Goal: Task Accomplishment & Management: Use online tool/utility

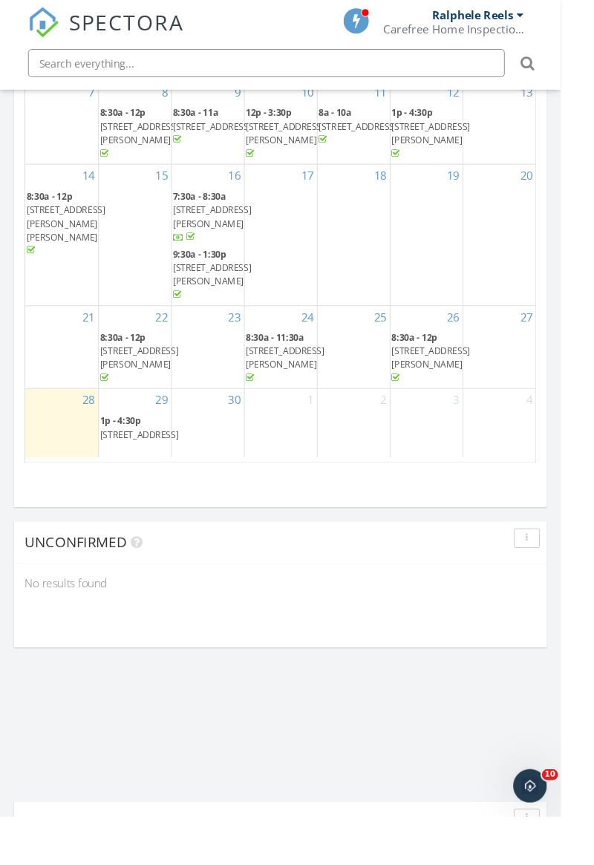
scroll to position [65, 0]
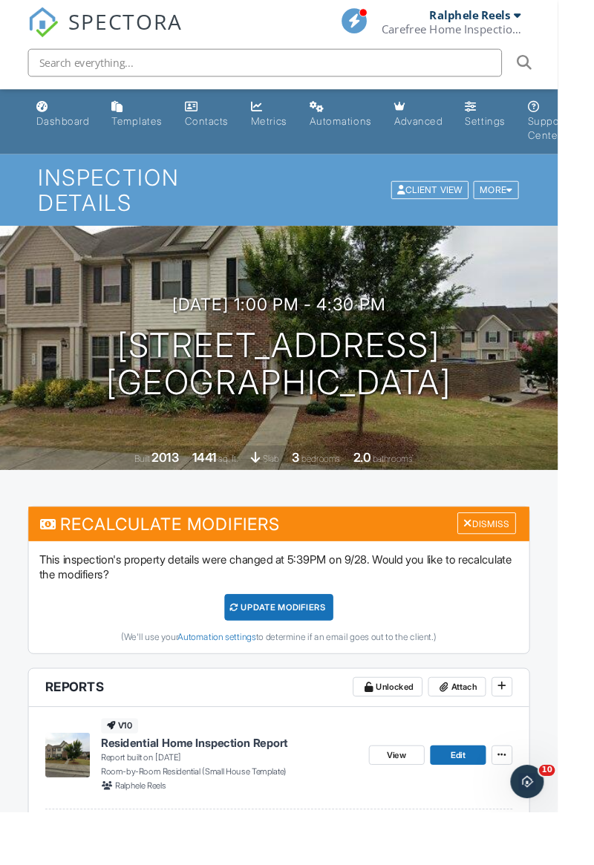
click at [542, 201] on div at bounding box center [542, 202] width 7 height 10
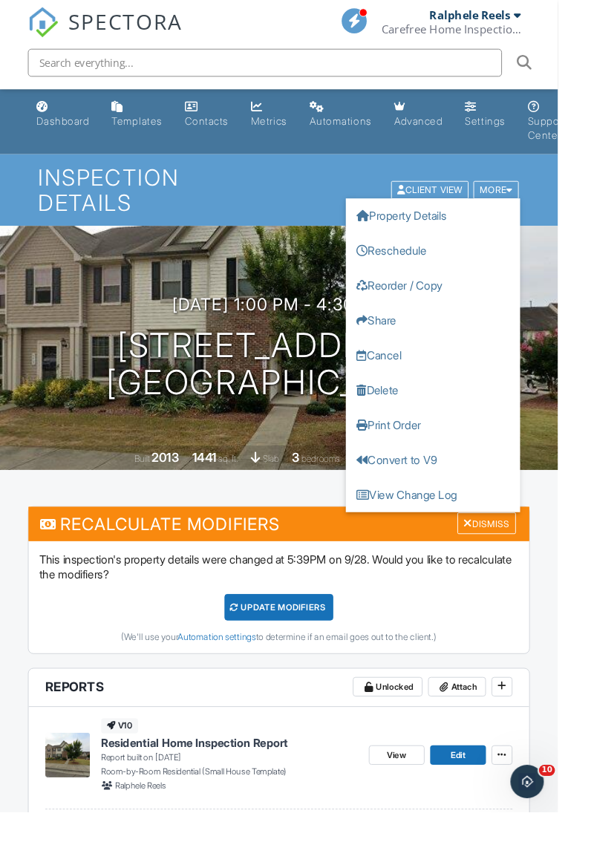
click at [292, 211] on h1 "Inspection Details" at bounding box center [296, 202] width 513 height 52
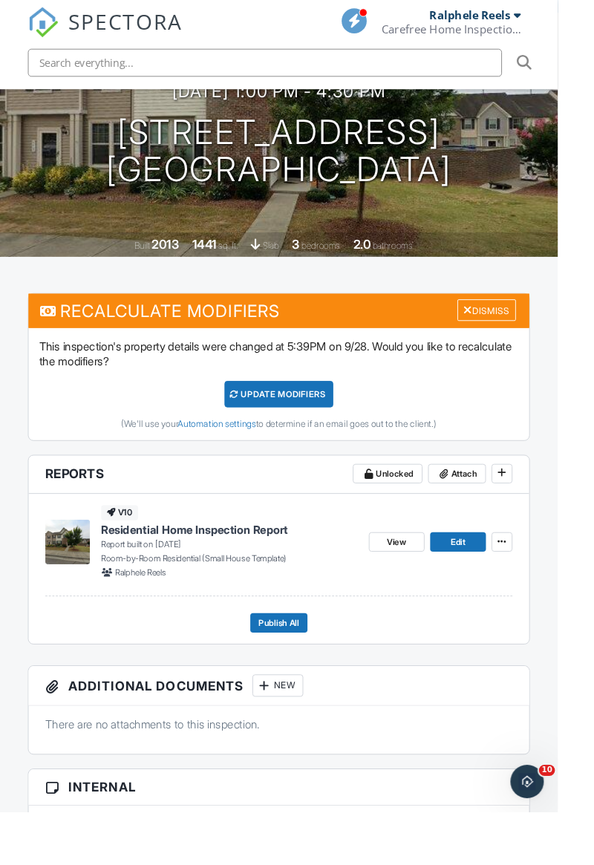
scroll to position [230, 0]
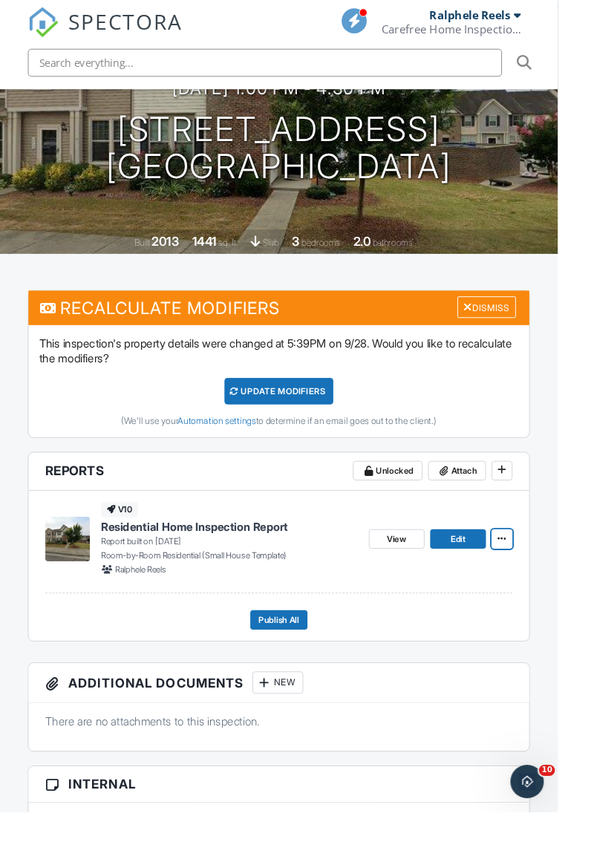
click at [527, 574] on span at bounding box center [534, 573] width 15 height 15
click at [545, 572] on button at bounding box center [534, 573] width 22 height 21
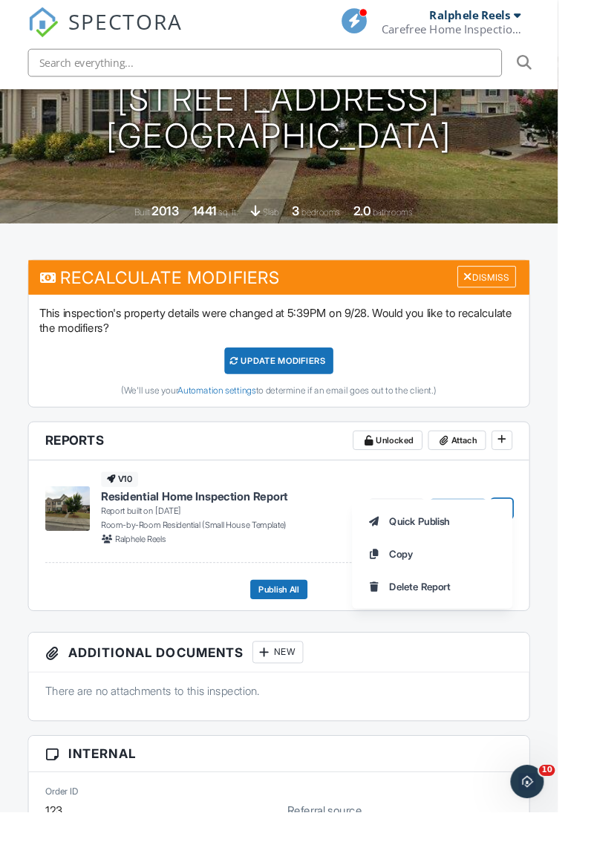
scroll to position [223, 0]
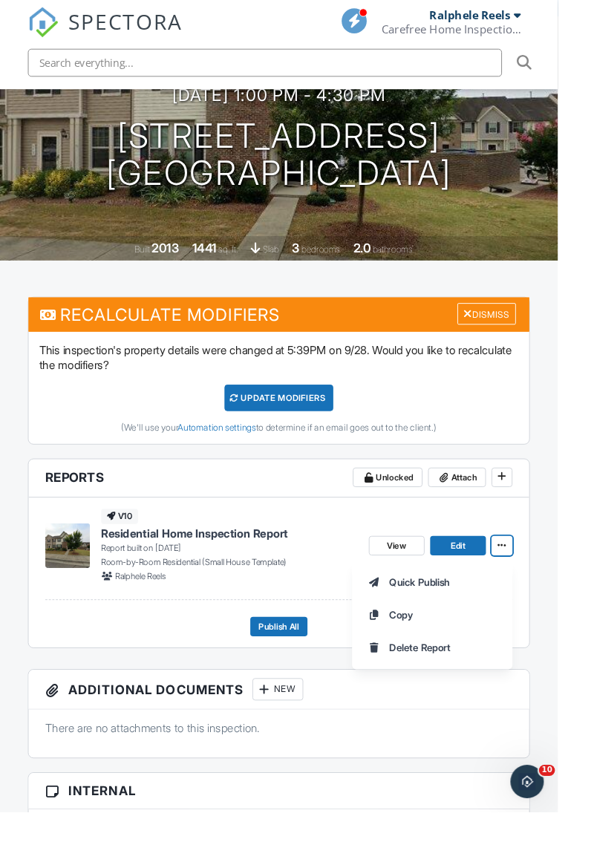
click at [355, 560] on h4 "Residential Home Inspection Report" at bounding box center [244, 568] width 273 height 16
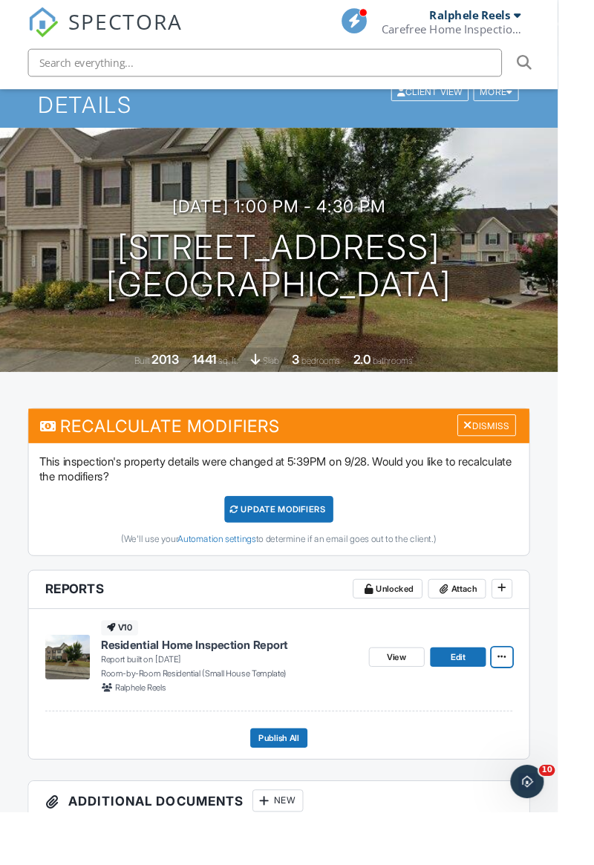
scroll to position [0, 0]
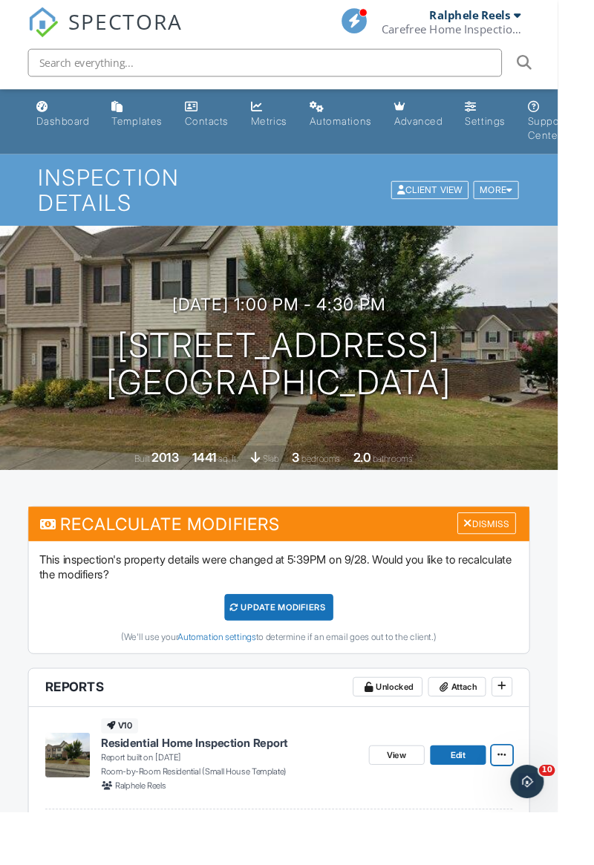
click at [491, 802] on span "Edit" at bounding box center [488, 803] width 16 height 15
